Goal: Task Accomplishment & Management: Manage account settings

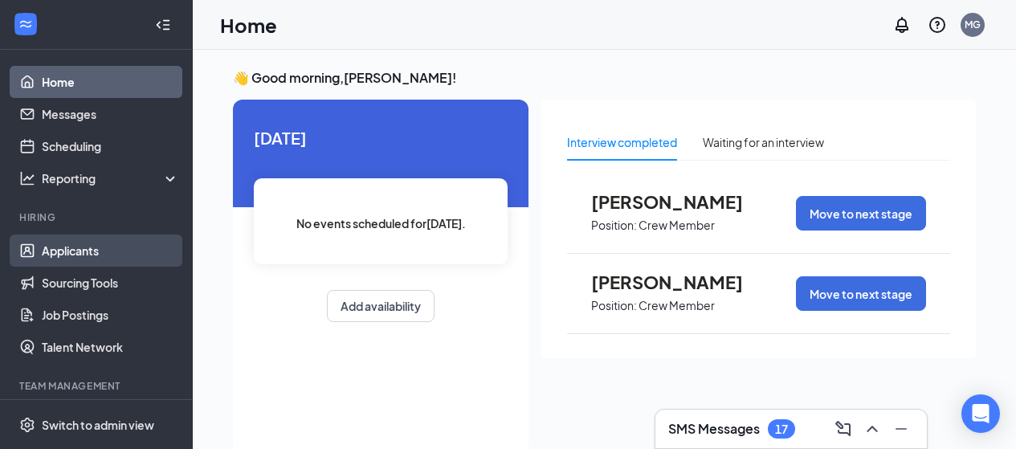
click at [76, 250] on link "Applicants" at bounding box center [110, 251] width 137 height 32
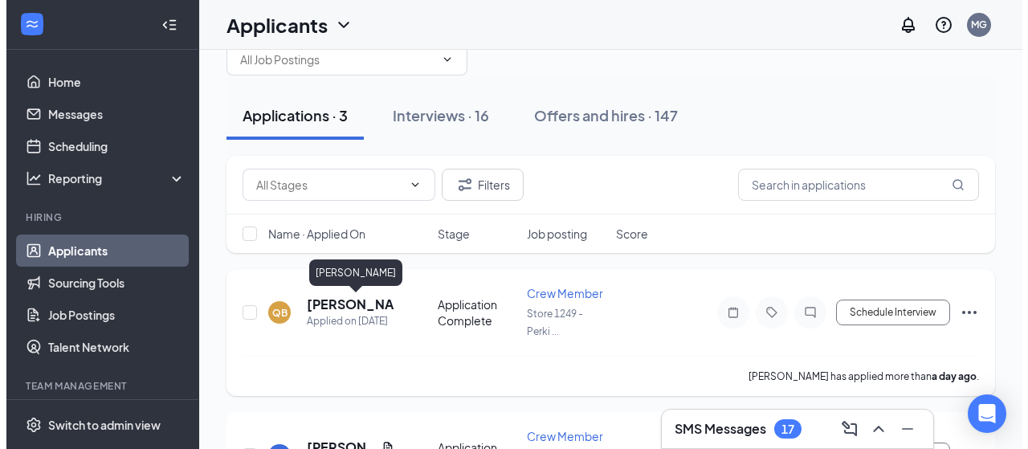
scroll to position [80, 0]
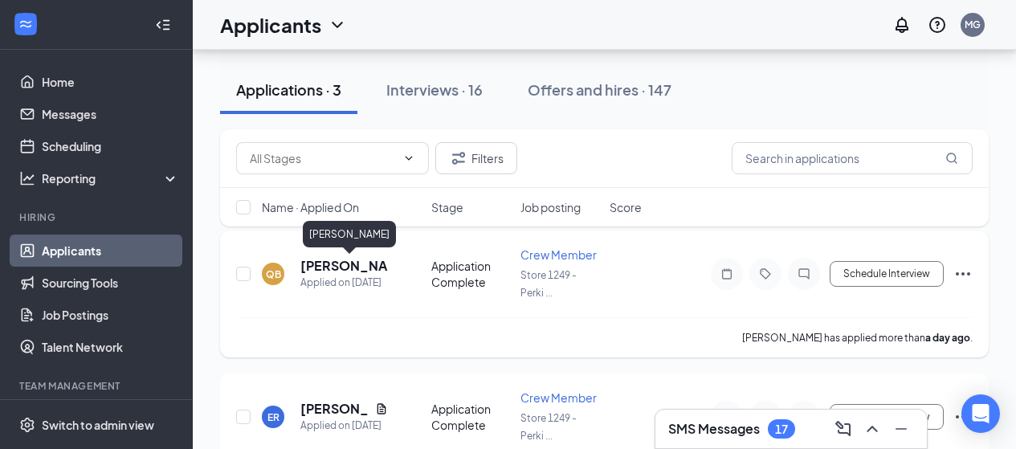
click at [332, 262] on h5 "[PERSON_NAME]" at bounding box center [344, 266] width 88 height 18
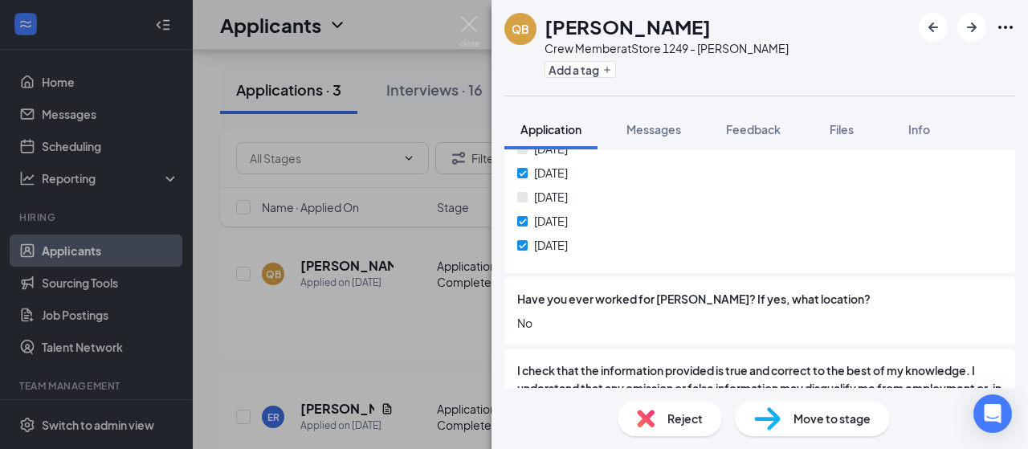
scroll to position [872, 0]
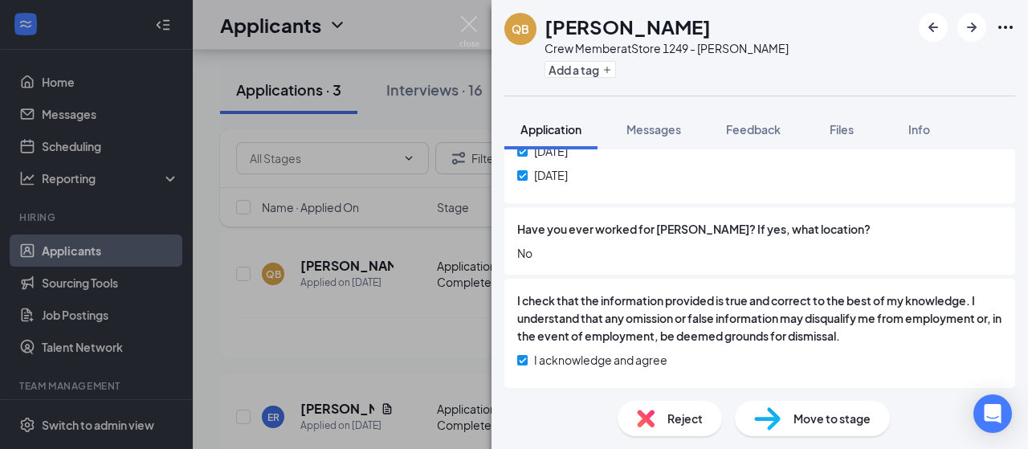
click at [760, 422] on img at bounding box center [767, 418] width 27 height 23
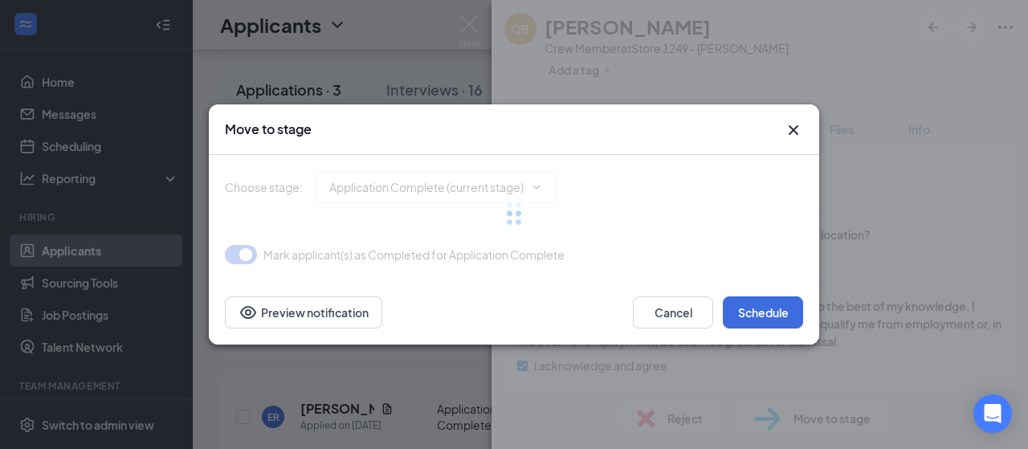
type input "Onsite Interview (next stage)"
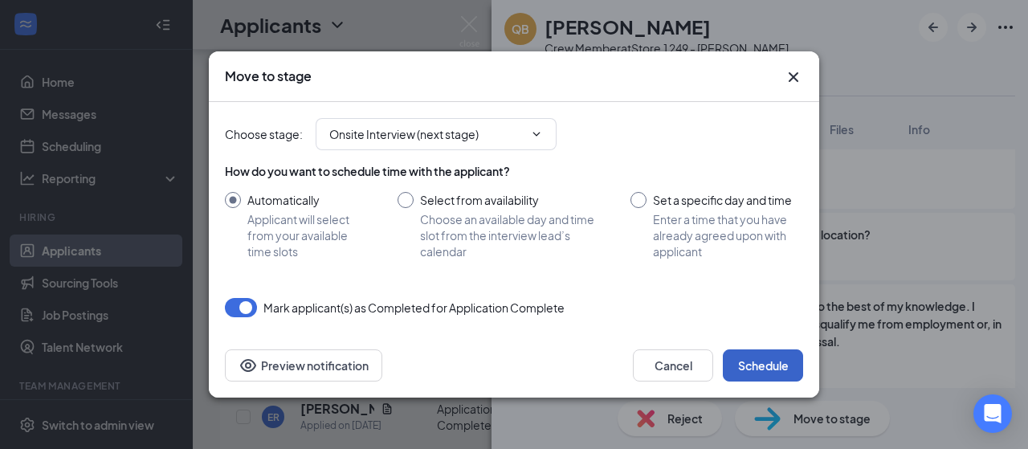
click at [766, 358] on button "Schedule" at bounding box center [763, 365] width 80 height 32
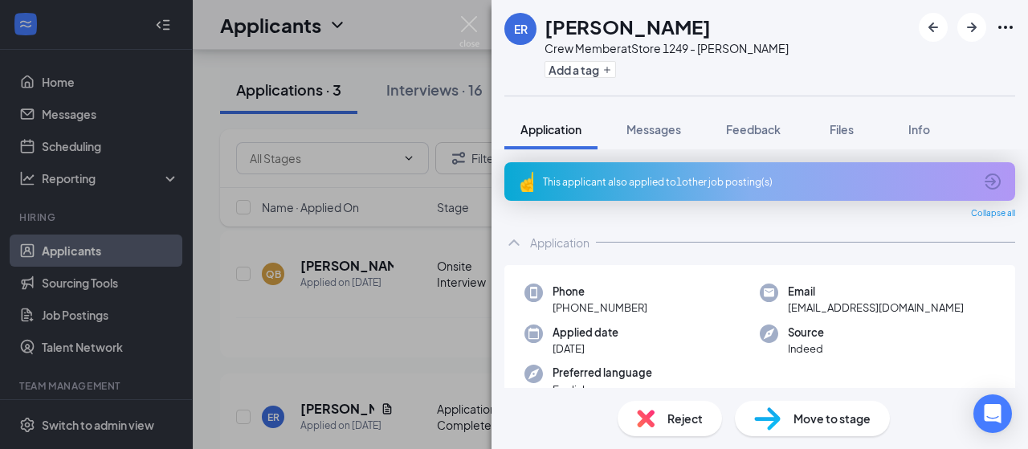
click at [364, 331] on div "ER [PERSON_NAME] Crew Member at Store 1249 - [PERSON_NAME] Add a tag Applicatio…" at bounding box center [514, 224] width 1028 height 449
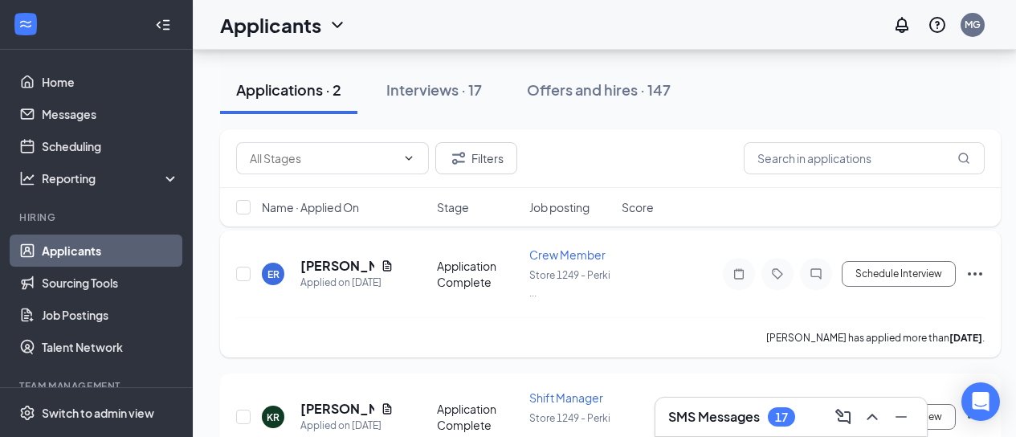
scroll to position [165, 0]
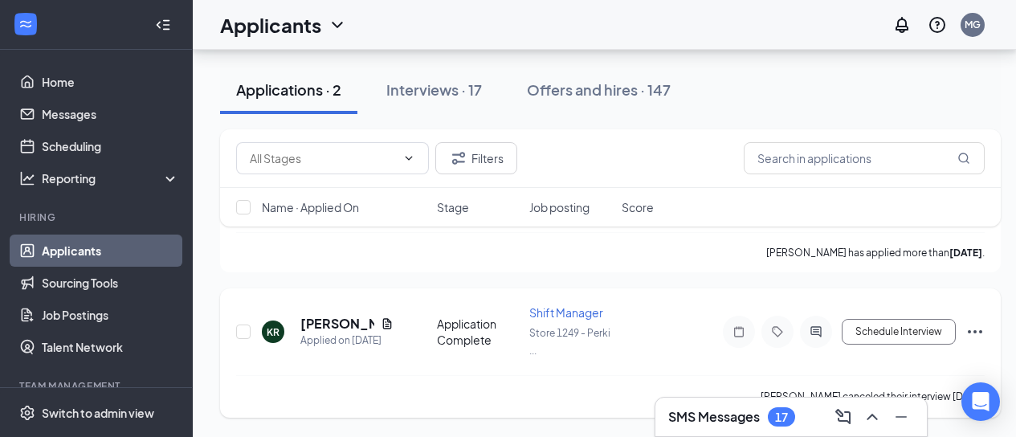
click at [541, 396] on div "[PERSON_NAME] canceled their interview [DATE]." at bounding box center [610, 396] width 749 height 43
click at [781, 416] on div "17" at bounding box center [781, 418] width 13 height 14
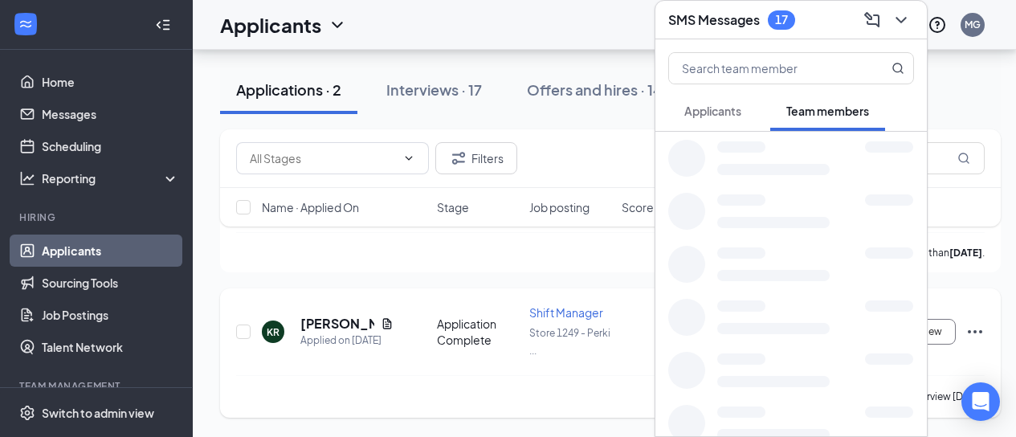
click at [524, 389] on div "[PERSON_NAME] canceled their interview [DATE]." at bounding box center [610, 396] width 749 height 43
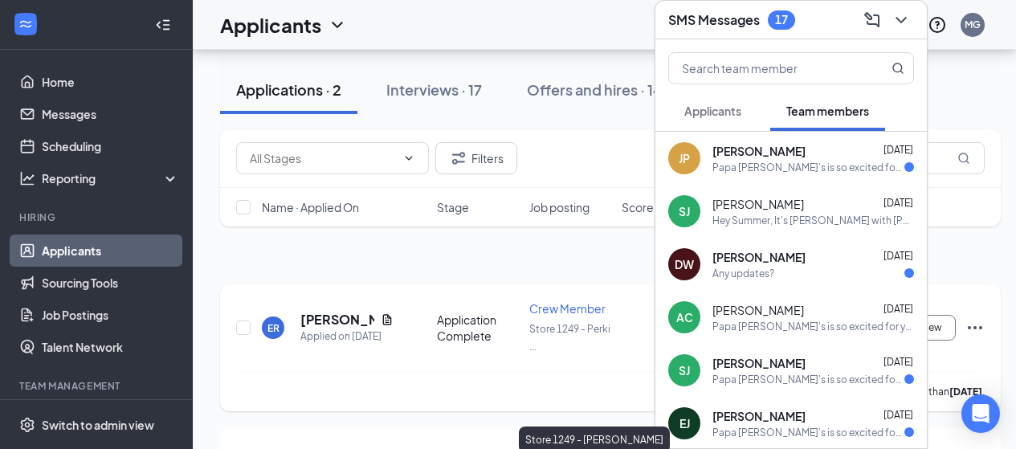
scroll to position [0, 0]
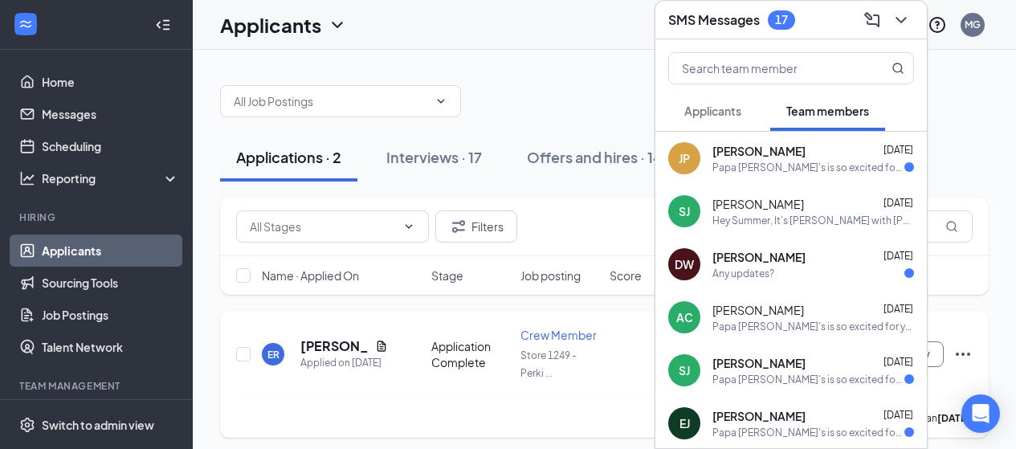
click at [281, 415] on div "[PERSON_NAME] has applied more than [DATE] ." at bounding box center [604, 418] width 737 height 40
click at [905, 18] on icon "ChevronDown" at bounding box center [901, 20] width 10 height 6
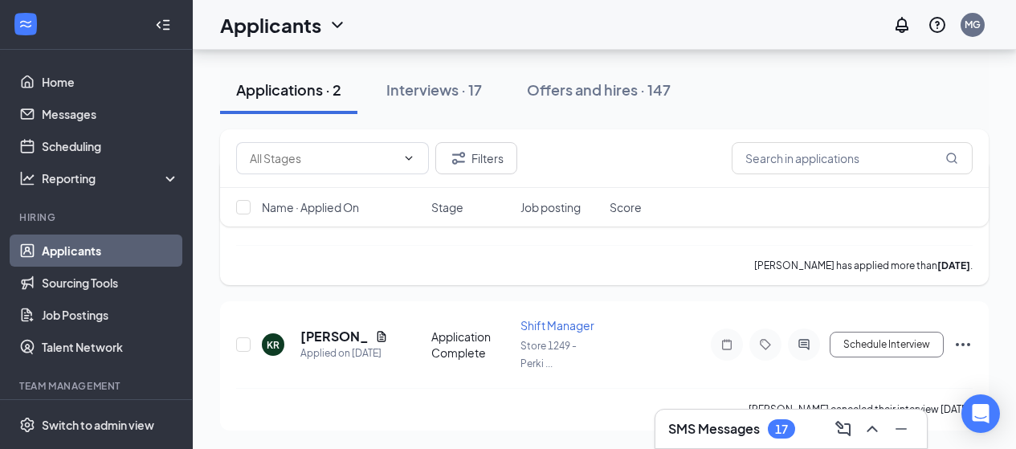
scroll to position [153, 0]
click at [73, 146] on link "Scheduling" at bounding box center [110, 146] width 137 height 32
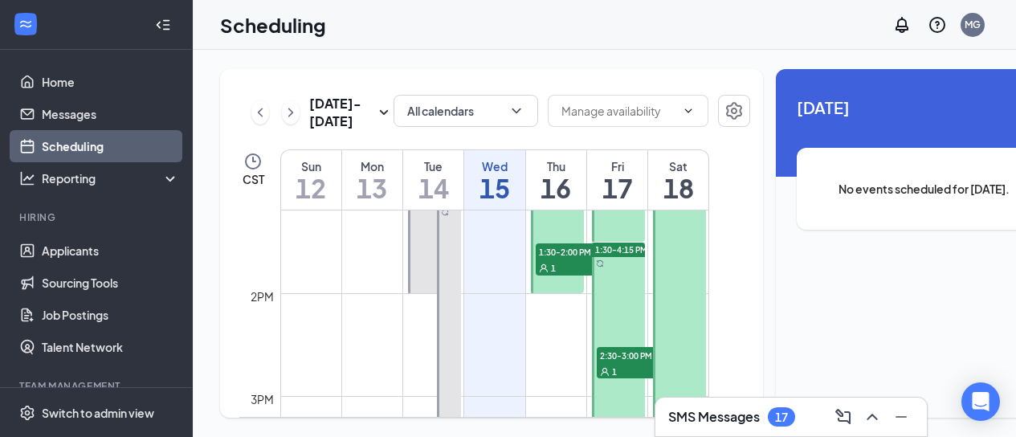
scroll to position [1352, 0]
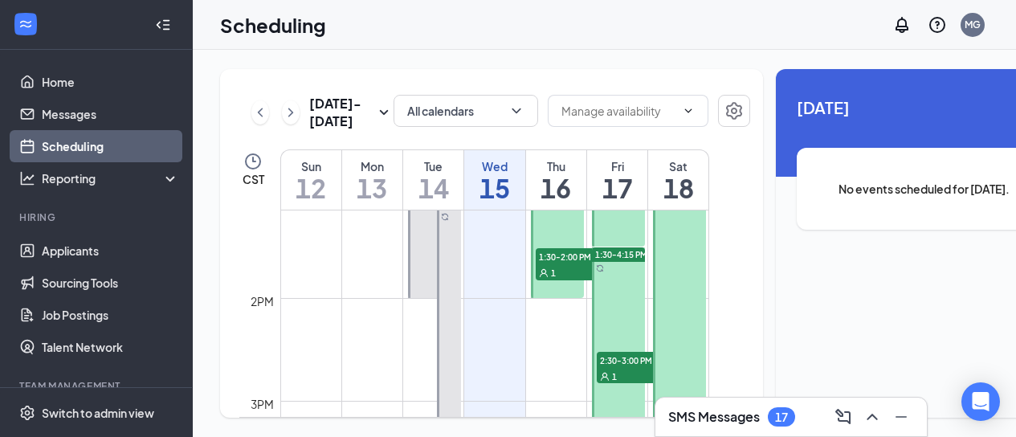
click at [558, 264] on span "1:30-2:00 PM" at bounding box center [576, 256] width 80 height 16
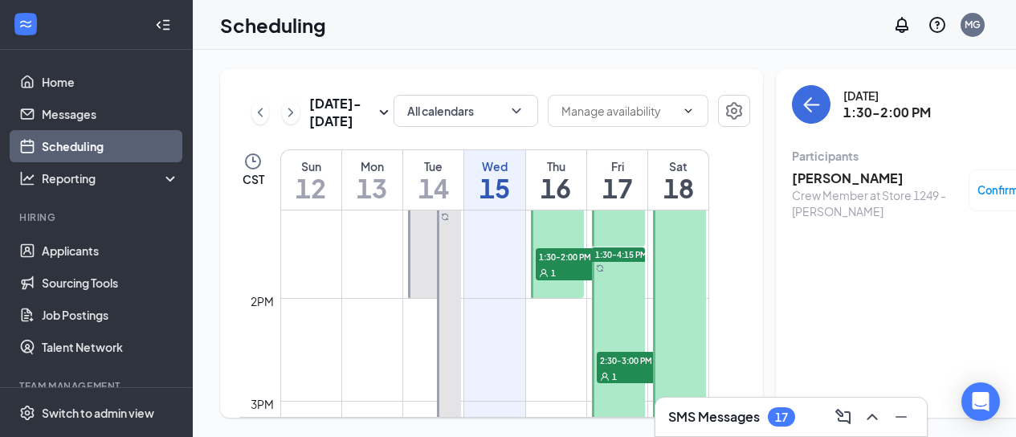
click at [632, 368] on span "2:30-3:00 PM" at bounding box center [637, 360] width 80 height 16
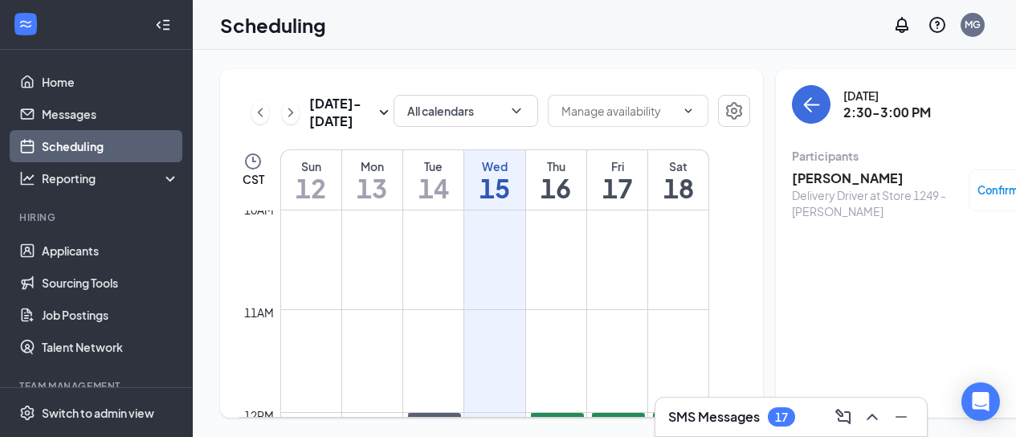
scroll to position [1111, 0]
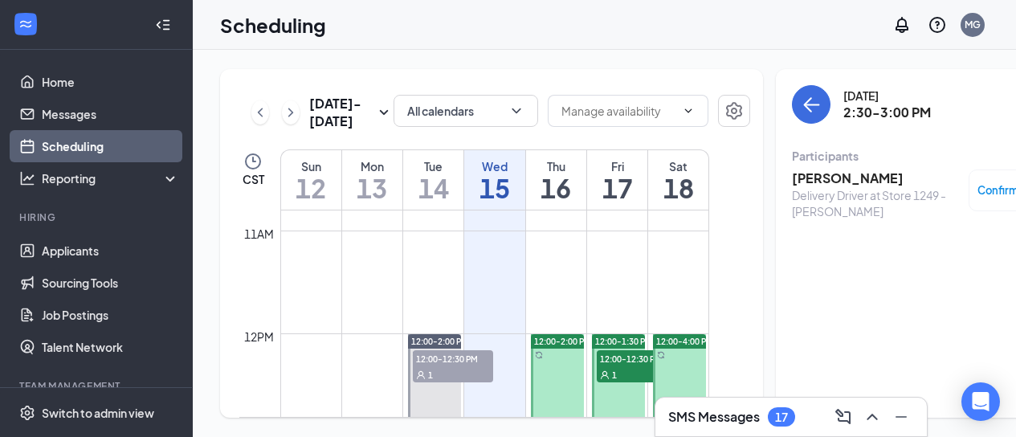
click at [627, 363] on span "12:00-12:30 PM" at bounding box center [637, 358] width 80 height 16
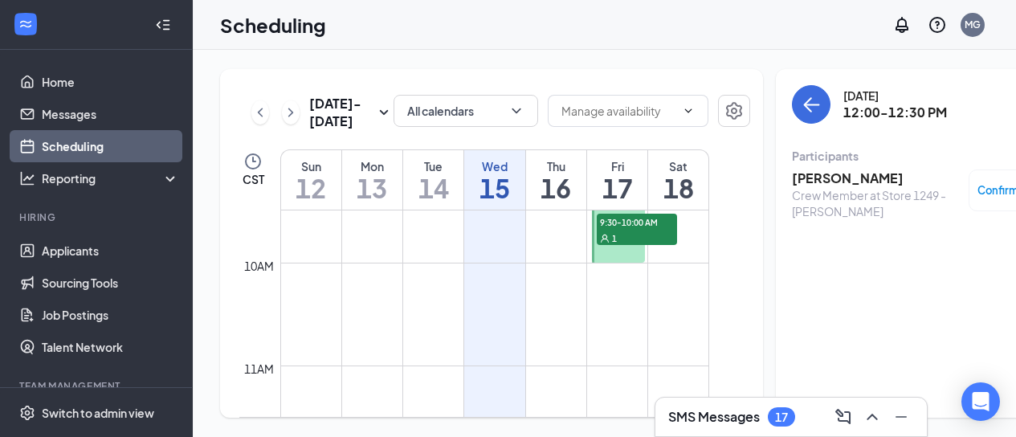
scroll to position [950, 0]
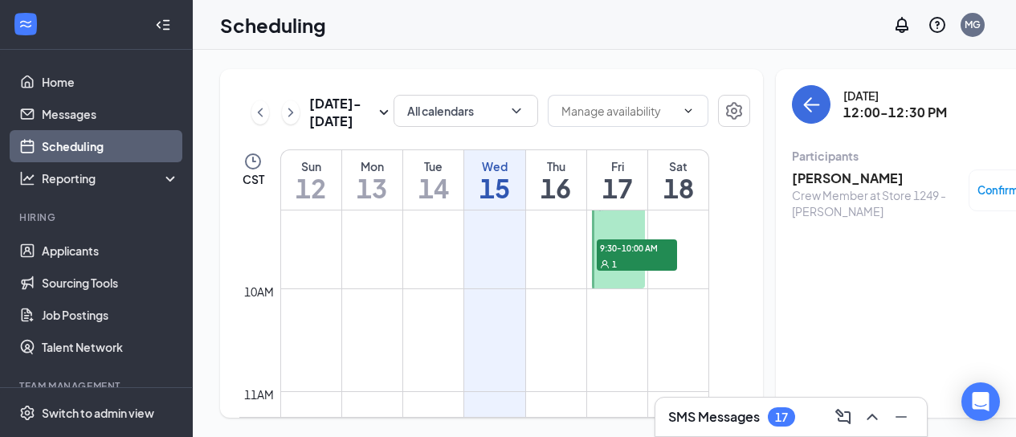
click at [618, 254] on span "9:30-10:00 AM" at bounding box center [637, 247] width 80 height 16
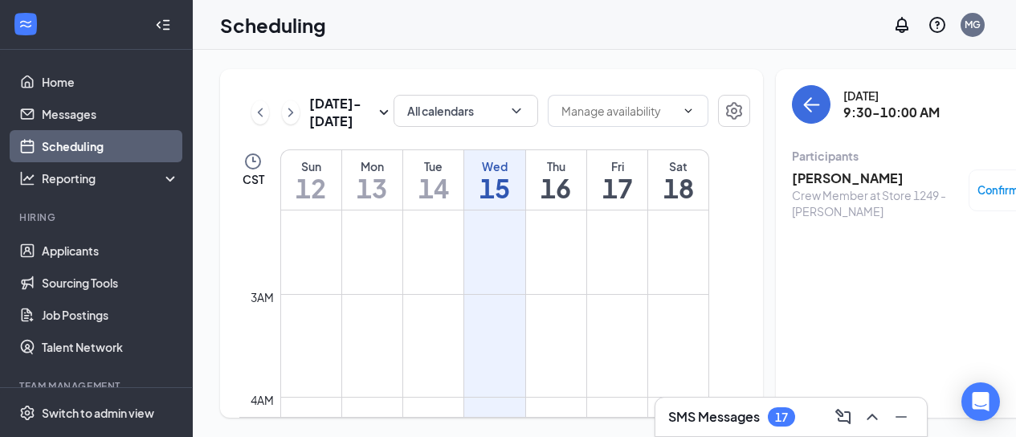
scroll to position [196, 0]
